Goal: Book appointment/travel/reservation

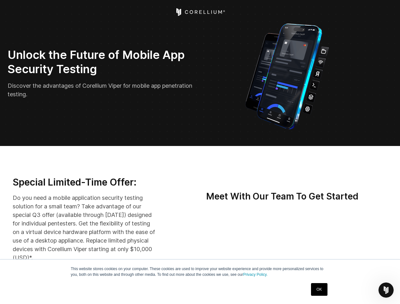
click at [386, 290] on icon "Open Intercom Messenger" at bounding box center [386, 290] width 10 height 10
